Goal: Transaction & Acquisition: Purchase product/service

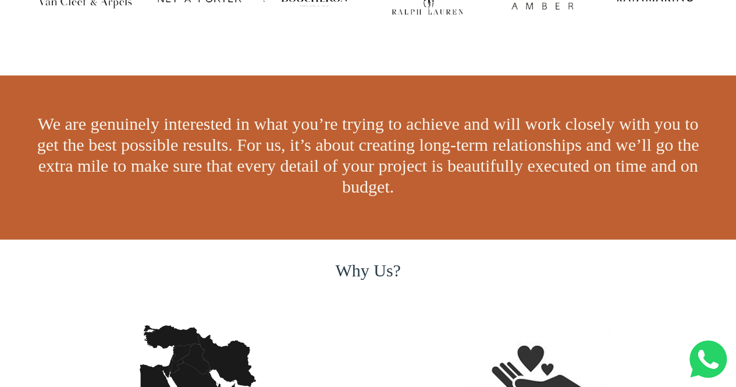
scroll to position [1343, 0]
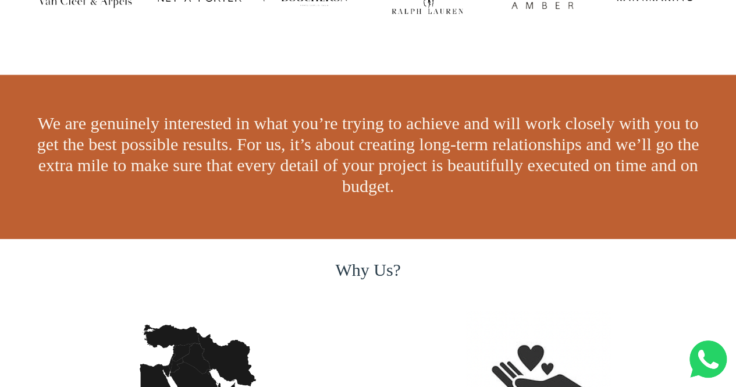
click at [113, 157] on span "We are genuinely interested in what you’re trying to achieve and will work clos…" at bounding box center [367, 154] width 661 height 82
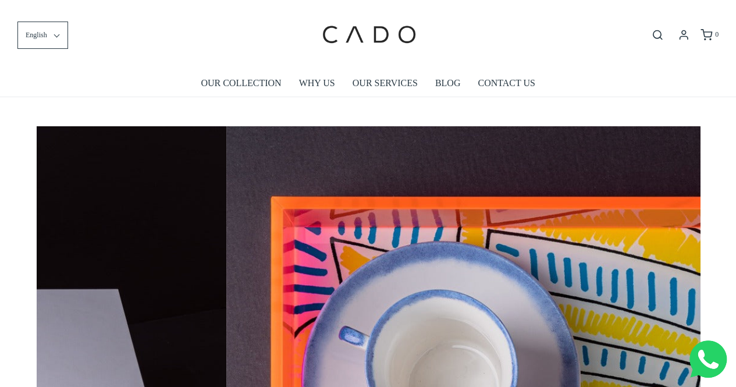
scroll to position [0, 4640]
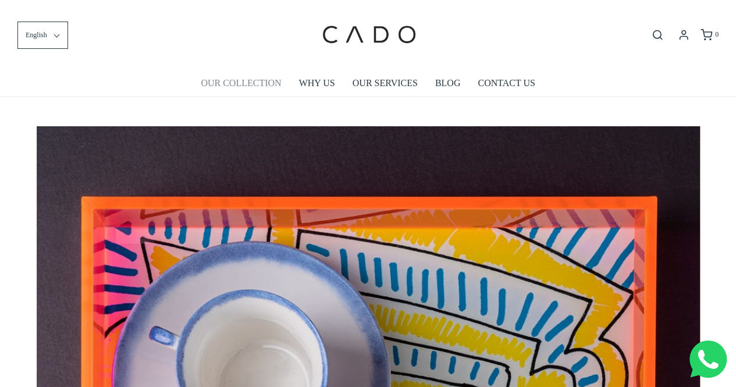
click at [235, 86] on link "OUR COLLECTION" at bounding box center [241, 83] width 80 height 27
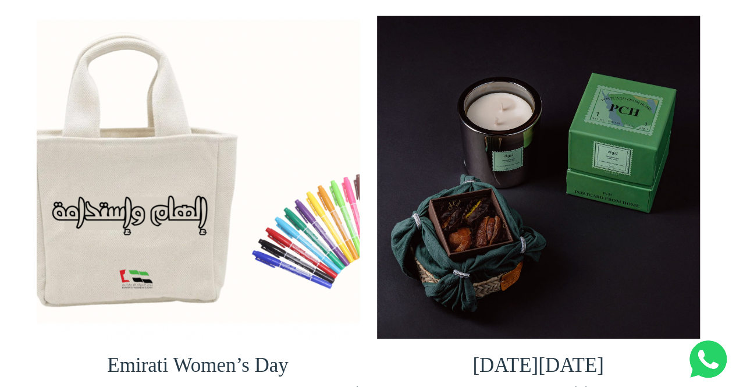
scroll to position [206, 0]
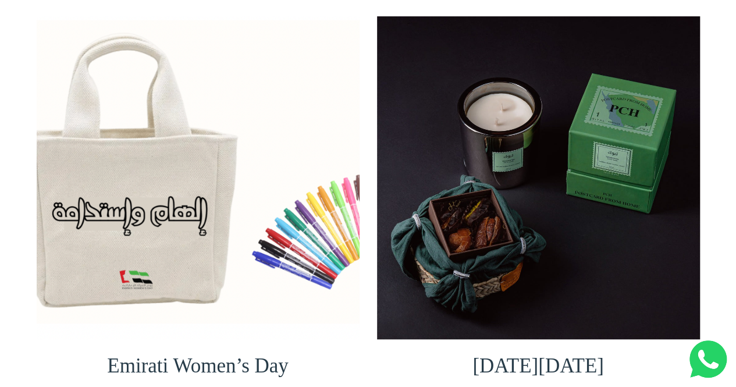
click at [206, 298] on img at bounding box center [198, 177] width 323 height 323
